Goal: Use online tool/utility: Utilize a website feature to perform a specific function

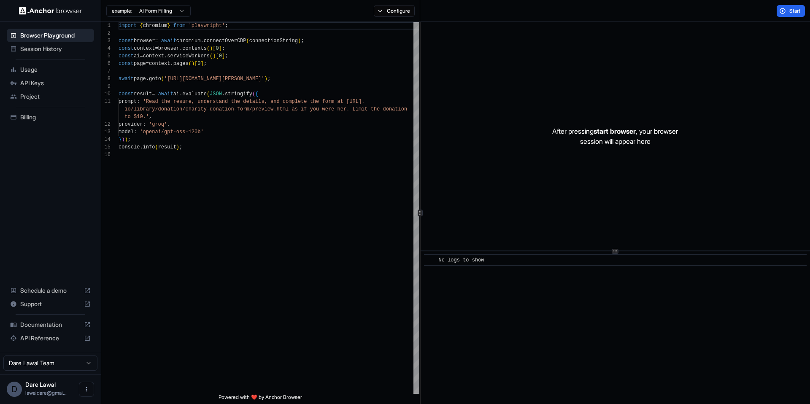
scroll to position [76, 0]
click at [794, 4] on div "Start" at bounding box center [615, 11] width 390 height 22
click at [791, 10] on span "Start" at bounding box center [796, 11] width 12 height 7
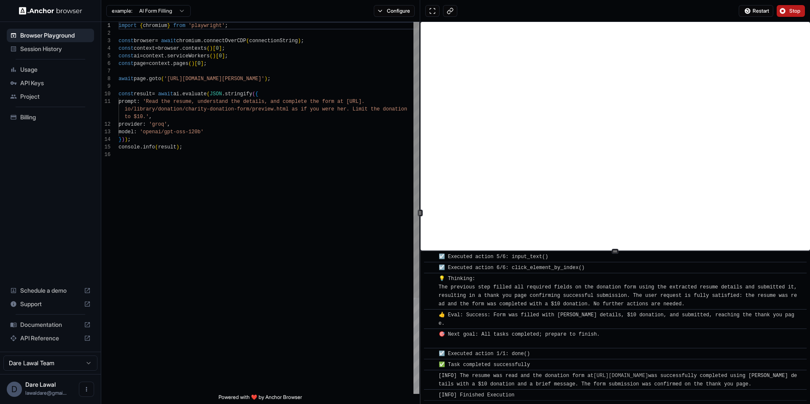
scroll to position [38, 0]
click at [234, 140] on div "import { chromium } from 'playwright' ; const browser = await chromium . connec…" at bounding box center [269, 272] width 301 height 501
drag, startPoint x: 169, startPoint y: 77, endPoint x: 229, endPoint y: 76, distance: 59.9
click at [229, 76] on span "'[URL][DOMAIN_NAME][PERSON_NAME]'" at bounding box center [214, 79] width 100 height 6
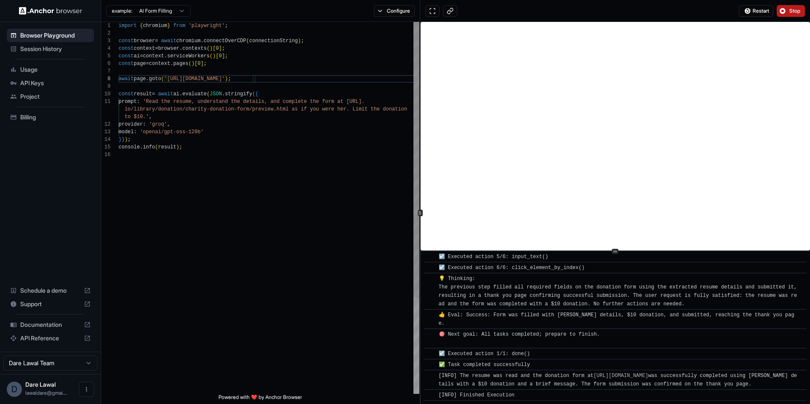
scroll to position [0, 0]
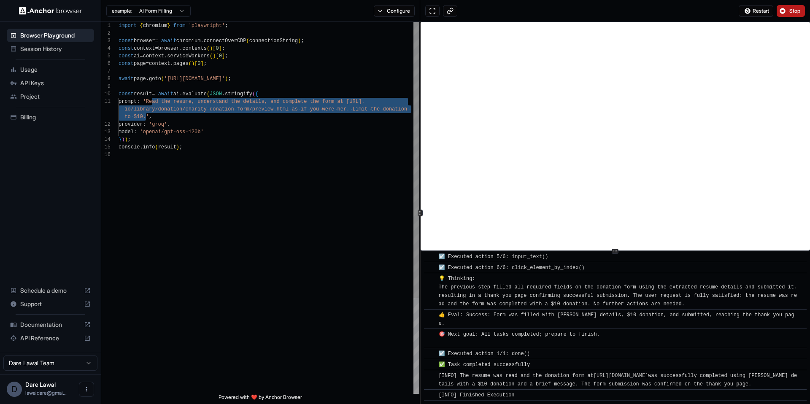
drag, startPoint x: 152, startPoint y: 101, endPoint x: 147, endPoint y: 115, distance: 14.1
click at [147, 115] on div "import { chromium } from 'playwright' ; const browser = await chromium . connec…" at bounding box center [269, 272] width 301 height 501
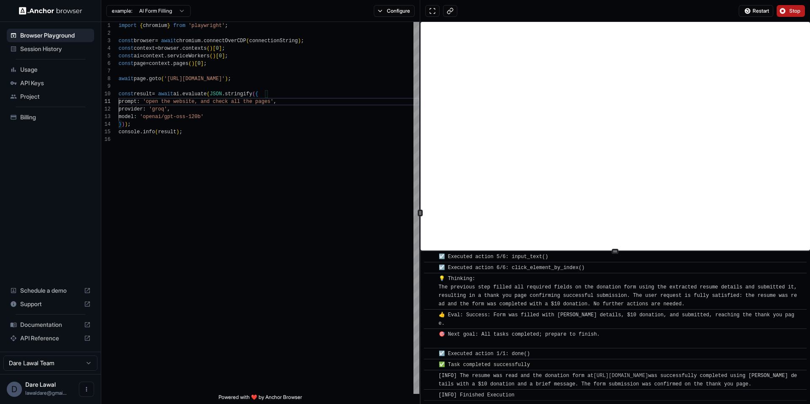
click at [793, 12] on span "Stop" at bounding box center [796, 11] width 12 height 7
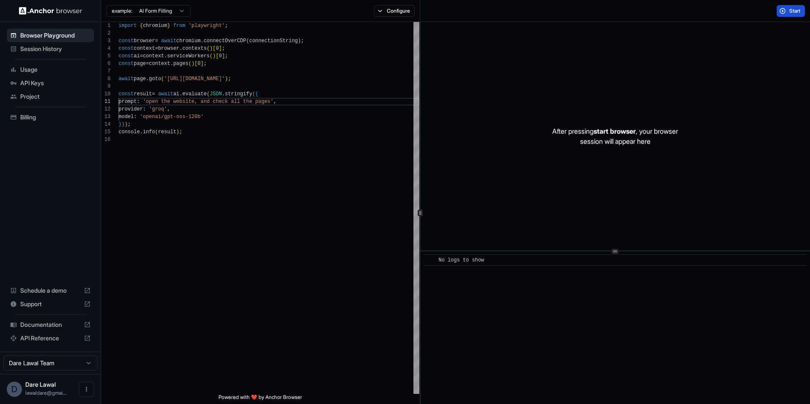
click at [792, 12] on span "Start" at bounding box center [796, 11] width 12 height 7
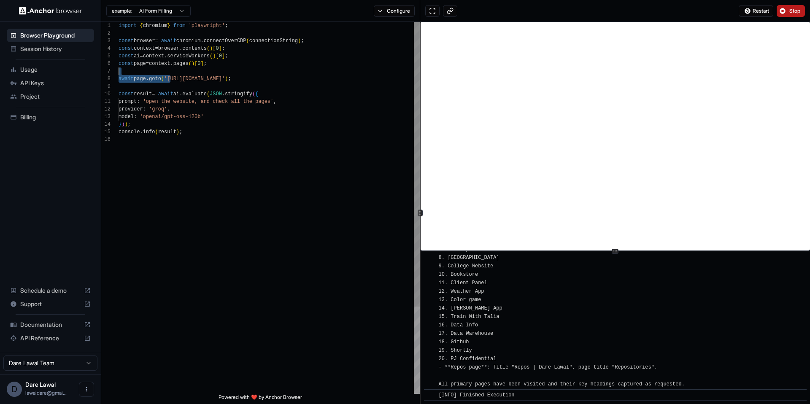
scroll to position [53, 0]
drag, startPoint x: 169, startPoint y: 78, endPoint x: 249, endPoint y: 78, distance: 80.2
click at [249, 78] on div "import { chromium } from 'playwright' ; const browser = await chromium . connec…" at bounding box center [269, 265] width 301 height 486
drag, startPoint x: 207, startPoint y: 101, endPoint x: 277, endPoint y: 101, distance: 70.5
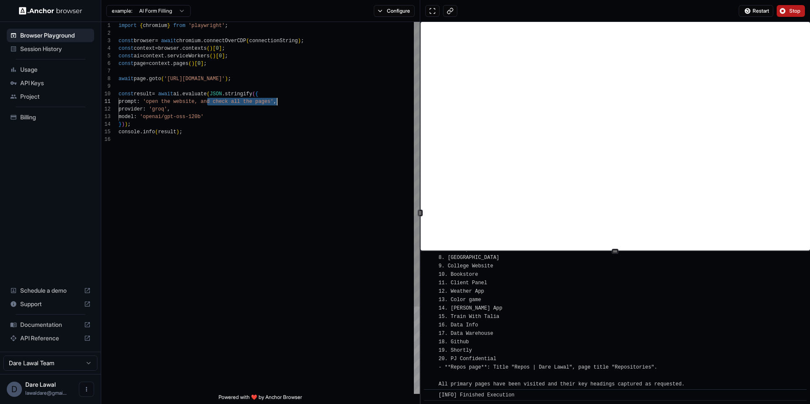
click at [277, 101] on div "import { chromium } from 'playwright' ; const browser = await chromium . connec…" at bounding box center [269, 265] width 301 height 486
click at [803, 11] on button "Stop" at bounding box center [791, 11] width 28 height 12
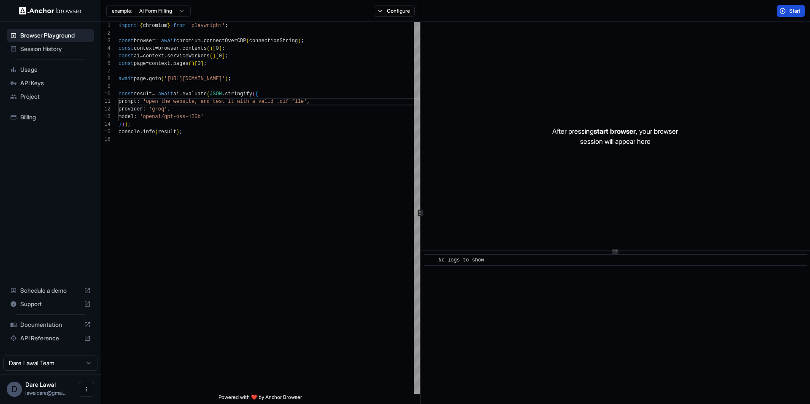
click at [797, 11] on span "Start" at bounding box center [796, 11] width 12 height 7
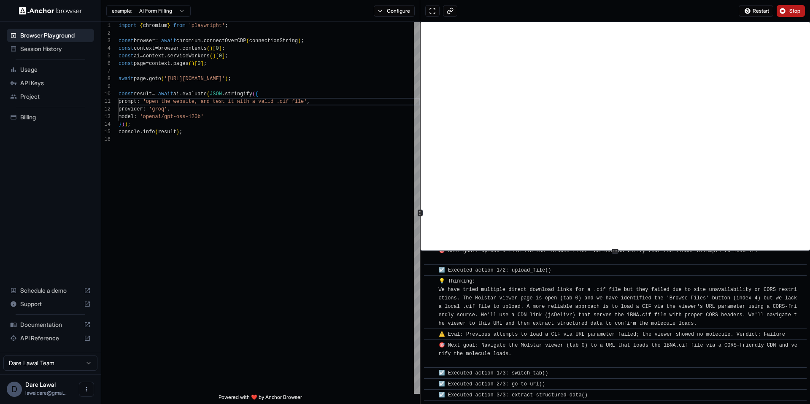
scroll to position [1247, 0]
click at [797, 11] on span "Stop" at bounding box center [796, 11] width 12 height 7
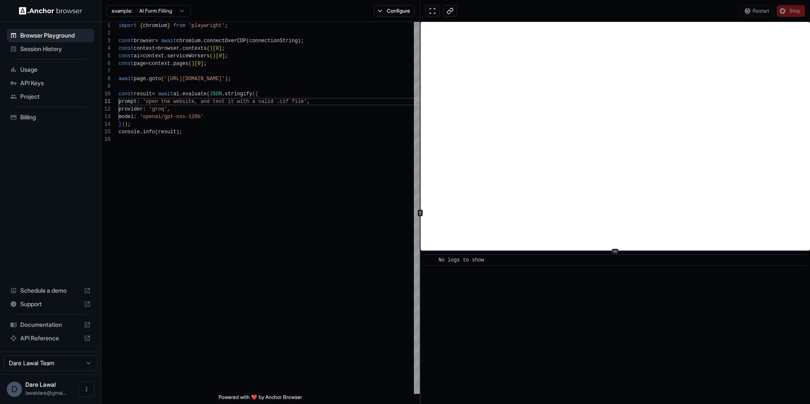
scroll to position [0, 0]
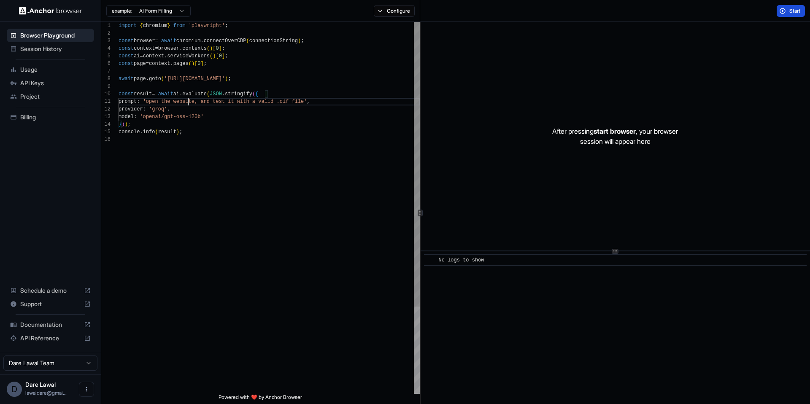
click at [189, 101] on div "import { chromium } from 'playwright' ; const browser = await chromium . connec…" at bounding box center [269, 265] width 301 height 486
click at [224, 121] on div "import { chromium } from 'playwright' ; const browser = await chromium . connec…" at bounding box center [269, 265] width 301 height 486
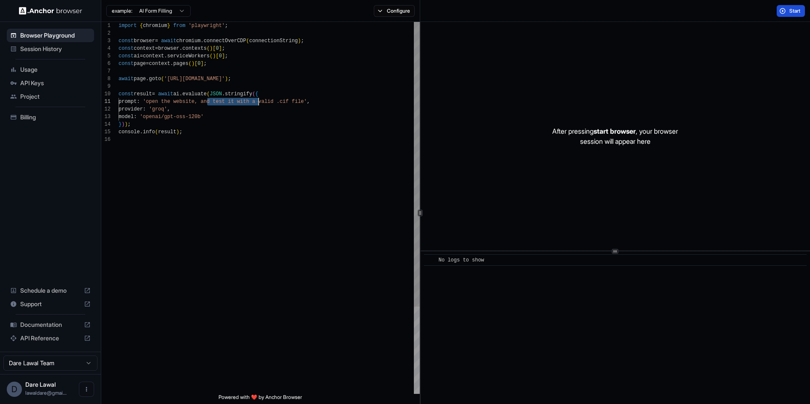
drag, startPoint x: 207, startPoint y: 101, endPoint x: 257, endPoint y: 101, distance: 50.2
click at [257, 101] on div "import { chromium } from 'playwright' ; const browser = await chromium . connec…" at bounding box center [269, 265] width 301 height 486
click at [295, 101] on div "import { chromium } from 'playwright' ; const browser = await chromium . connec…" at bounding box center [269, 265] width 301 height 486
click at [792, 11] on span "Start" at bounding box center [796, 11] width 12 height 7
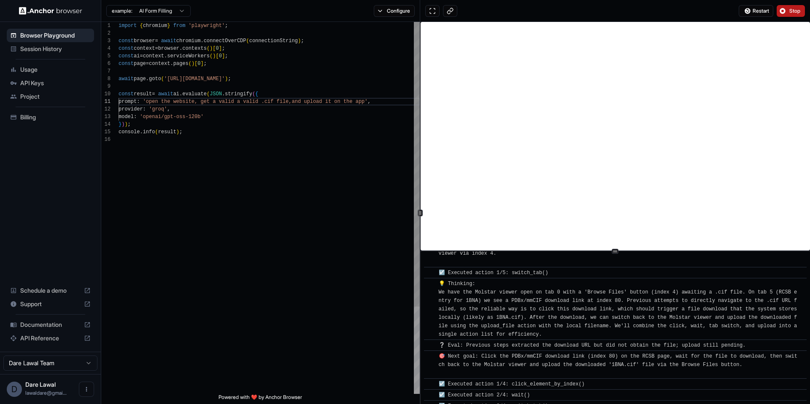
scroll to position [2291, 0]
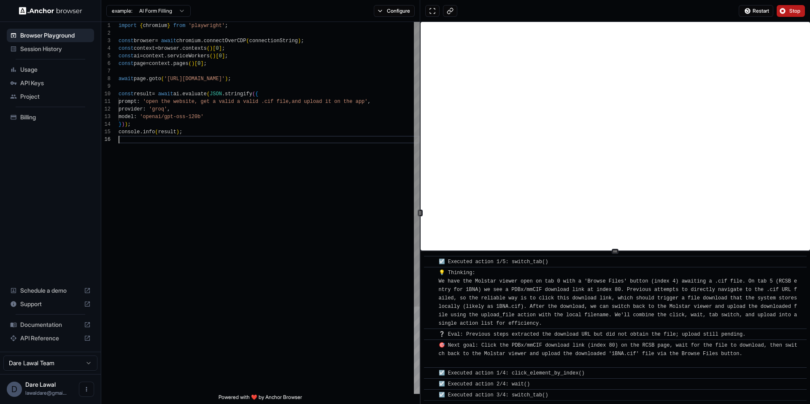
click at [223, 230] on div "import { chromium } from 'playwright' ; const browser = await chromium . connec…" at bounding box center [269, 265] width 301 height 486
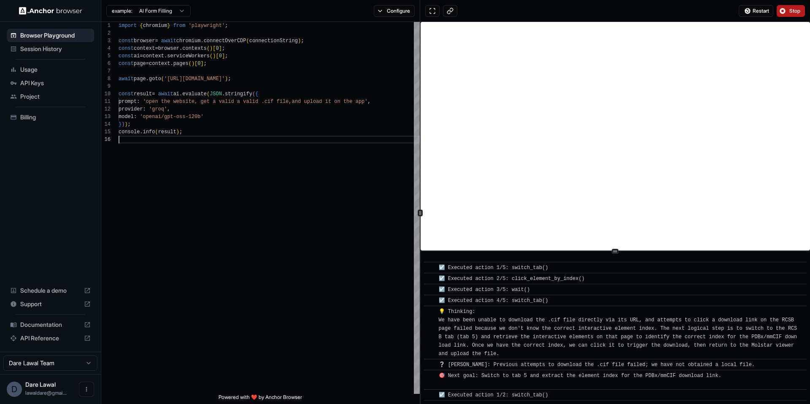
scroll to position [3270, 0]
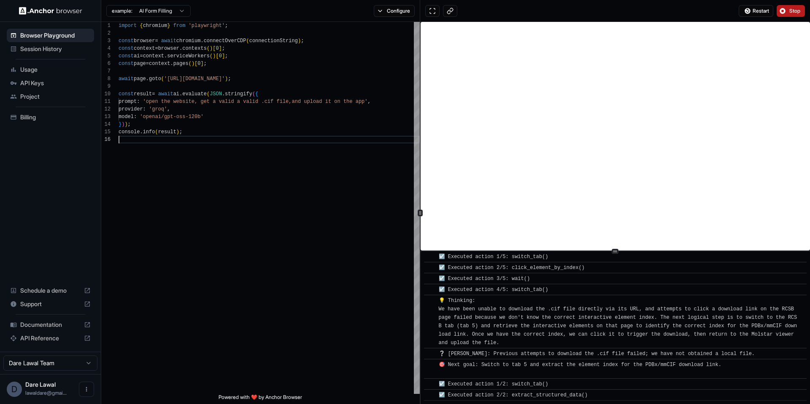
click at [787, 8] on button "Stop" at bounding box center [791, 11] width 28 height 12
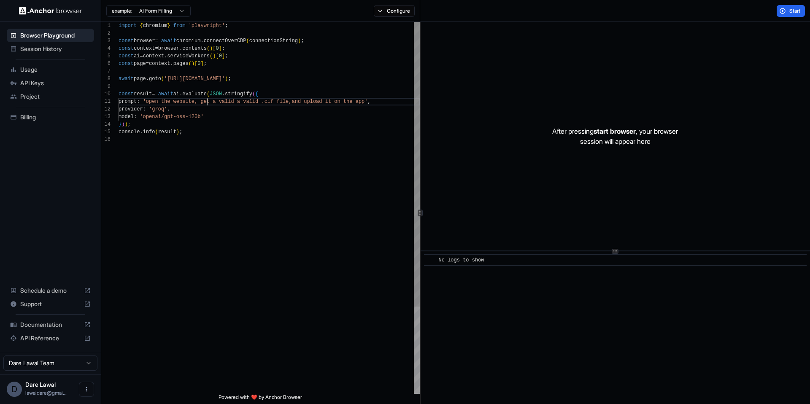
scroll to position [0, 0]
drag, startPoint x: 208, startPoint y: 101, endPoint x: 296, endPoint y: 102, distance: 88.2
click at [296, 102] on div "import { chromium } from 'playwright' ; const browser = await chromium . connec…" at bounding box center [269, 265] width 301 height 486
click at [266, 100] on div "import { chromium } from 'playwright' ; const browser = await chromium . connec…" at bounding box center [269, 265] width 301 height 486
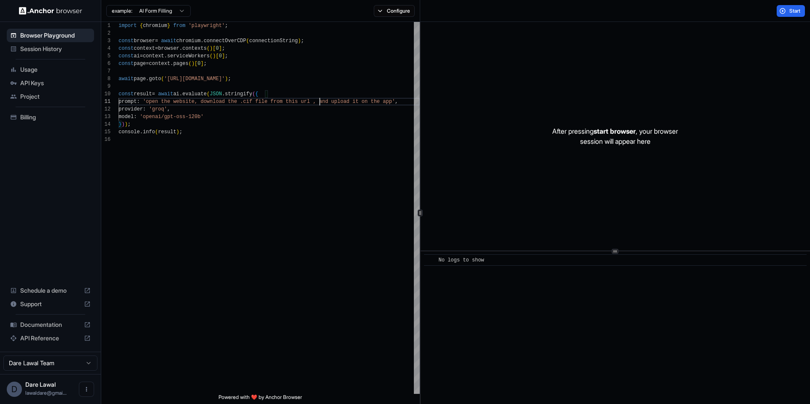
type textarea "**********"
click at [795, 1] on div "Start" at bounding box center [615, 11] width 390 height 22
click at [790, 11] on span "Start" at bounding box center [796, 11] width 12 height 7
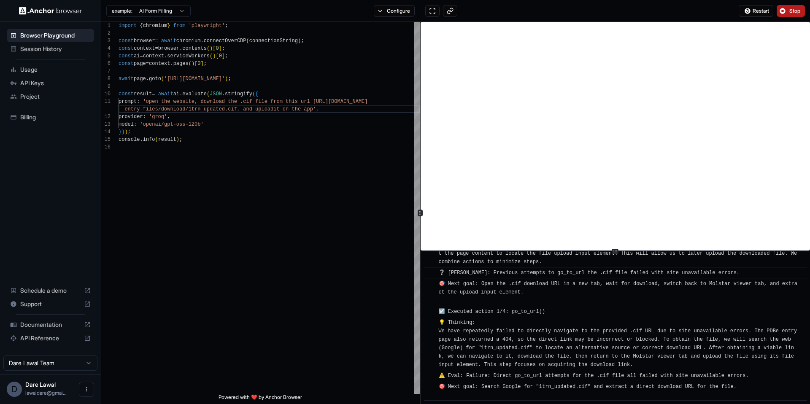
scroll to position [485, 0]
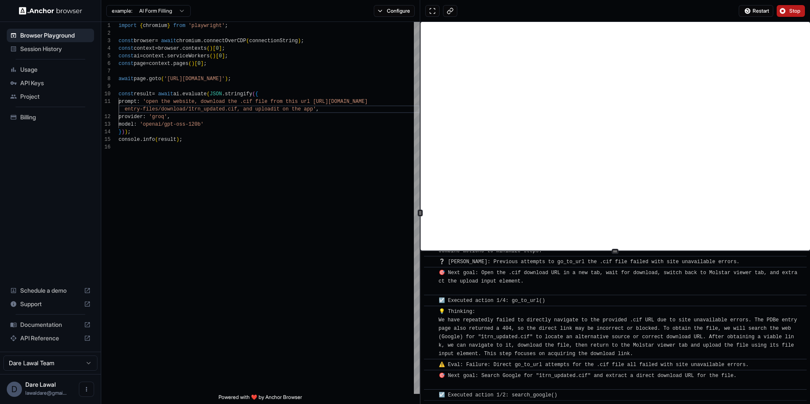
click at [793, 12] on span "Stop" at bounding box center [796, 11] width 12 height 7
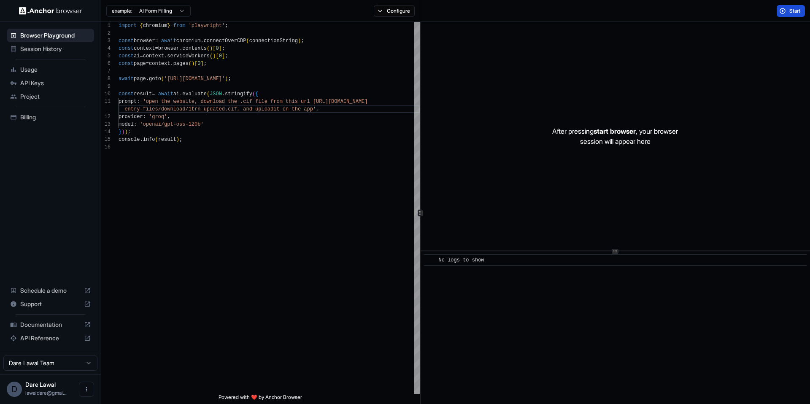
click at [790, 8] on span "Start" at bounding box center [796, 11] width 12 height 7
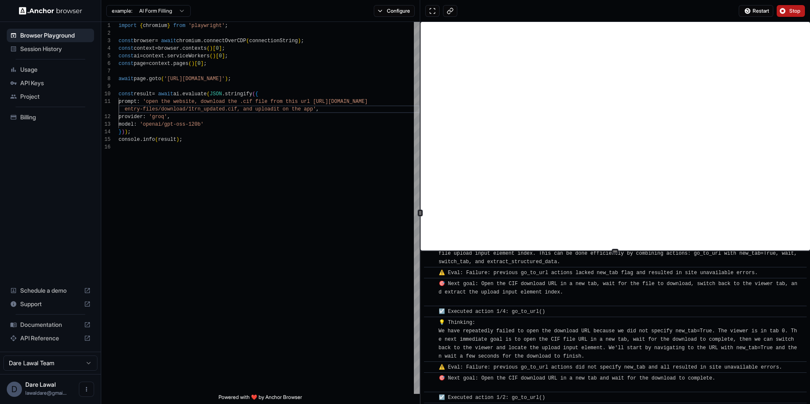
scroll to position [1852, 0]
